Goal: Communication & Community: Answer question/provide support

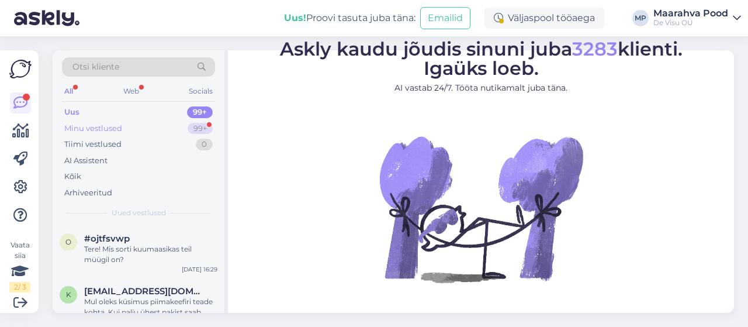
click at [109, 130] on div "Minu vestlused" at bounding box center [93, 129] width 58 height 12
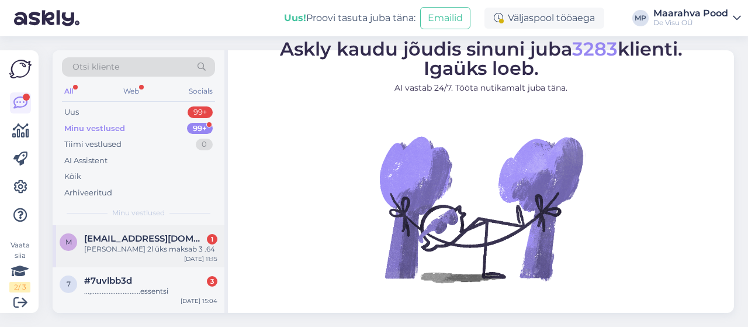
click at [139, 236] on span "[EMAIL_ADDRESS][DOMAIN_NAME]" at bounding box center [145, 238] width 122 height 11
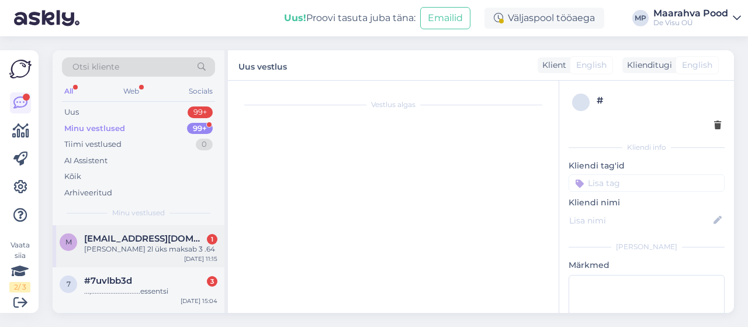
scroll to position [353, 0]
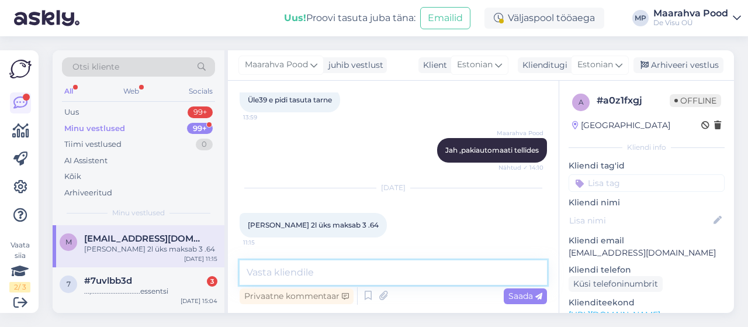
click at [329, 280] on textarea at bounding box center [394, 272] width 308 height 25
type textarea "Jah"
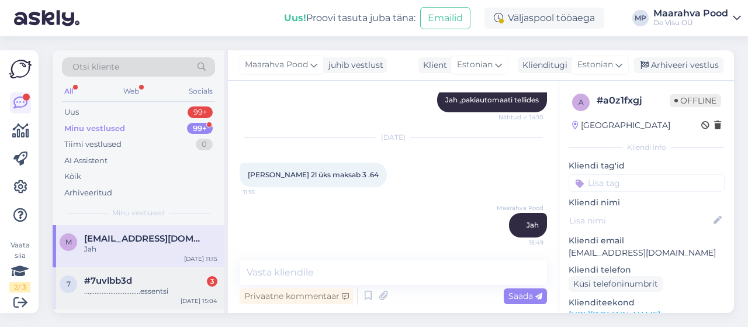
click at [145, 281] on div "#7uvlbb3d 3" at bounding box center [150, 280] width 133 height 11
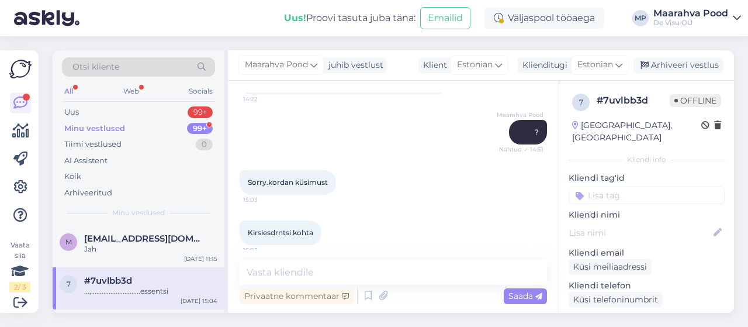
scroll to position [143, 0]
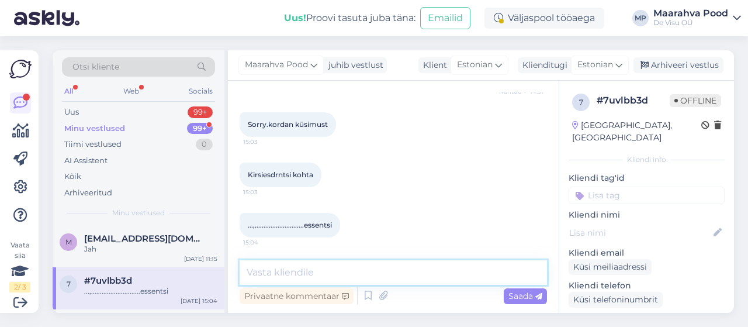
click at [373, 269] on textarea at bounding box center [394, 272] width 308 height 25
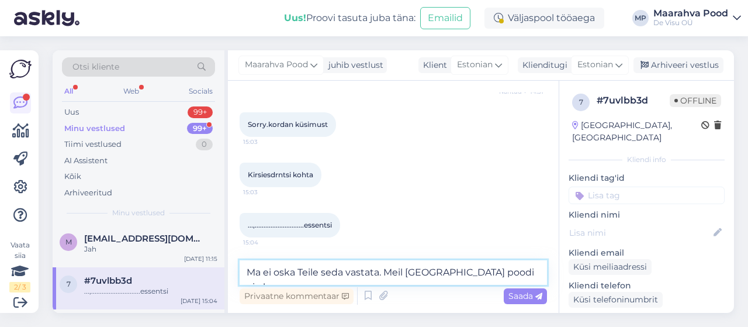
type textarea "Ma ei oska Teile seda vastata. Meil [GEOGRAPHIC_DATA] poodi ei ole."
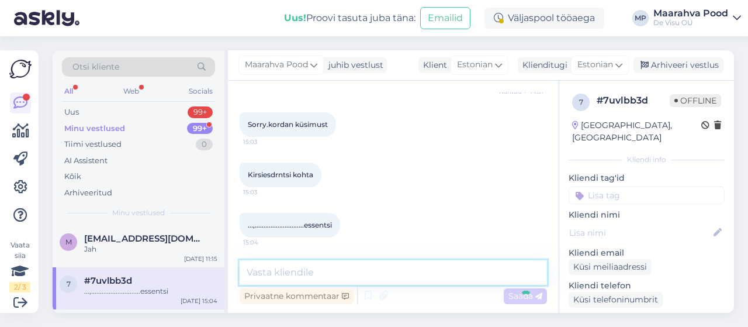
scroll to position [217, 0]
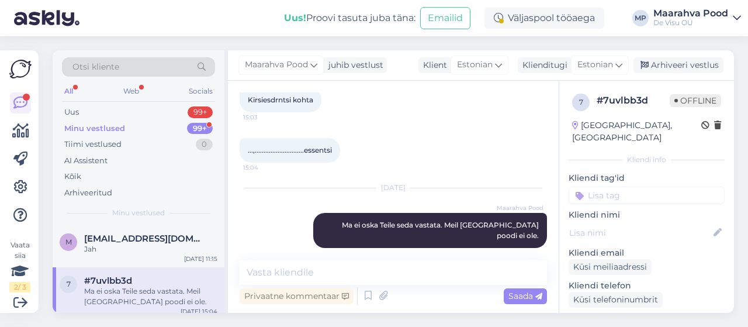
click at [108, 128] on div "Minu vestlused" at bounding box center [94, 129] width 61 height 12
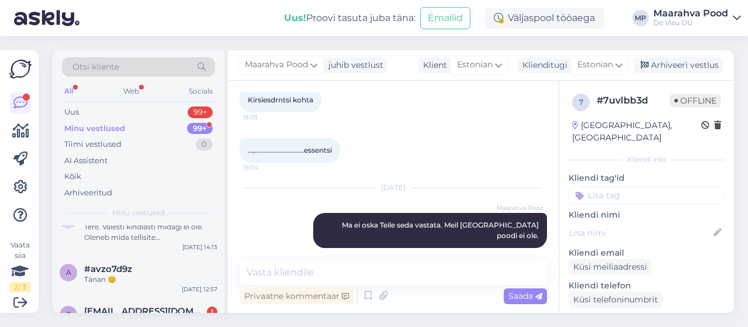
scroll to position [175, 0]
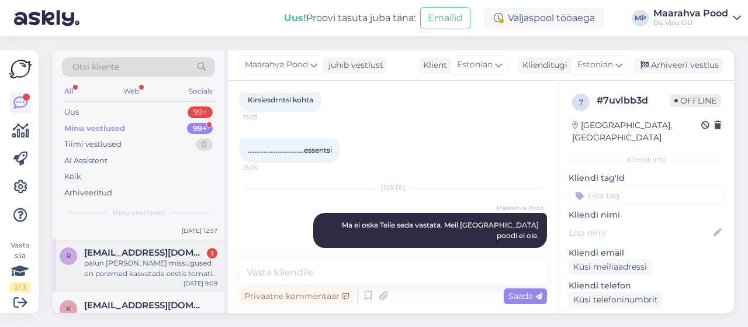
click at [130, 247] on span "[EMAIL_ADDRESS][DOMAIN_NAME]" at bounding box center [145, 252] width 122 height 11
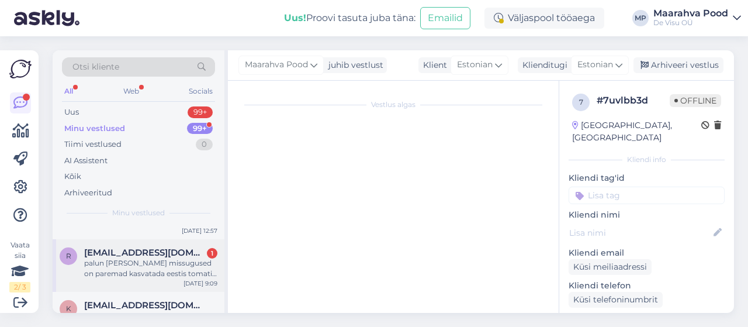
scroll to position [868, 0]
